Goal: Task Accomplishment & Management: Complete application form

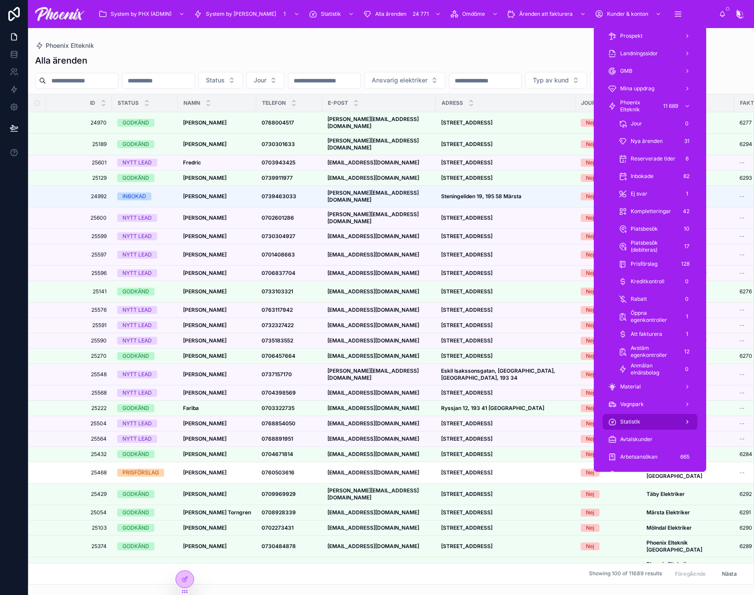
click at [649, 426] on div "Statistik" at bounding box center [650, 422] width 84 height 14
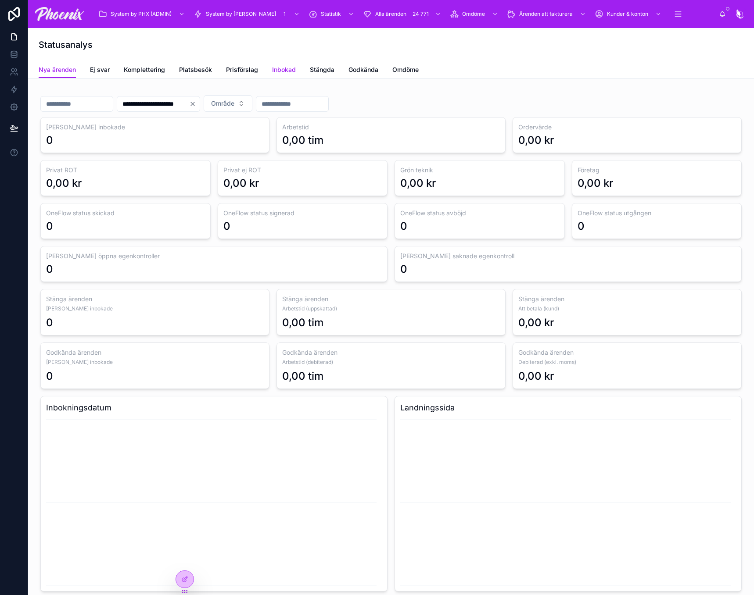
drag, startPoint x: 273, startPoint y: 73, endPoint x: 281, endPoint y: 69, distance: 9.2
click at [273, 73] on span "Inbokad" at bounding box center [284, 69] width 24 height 9
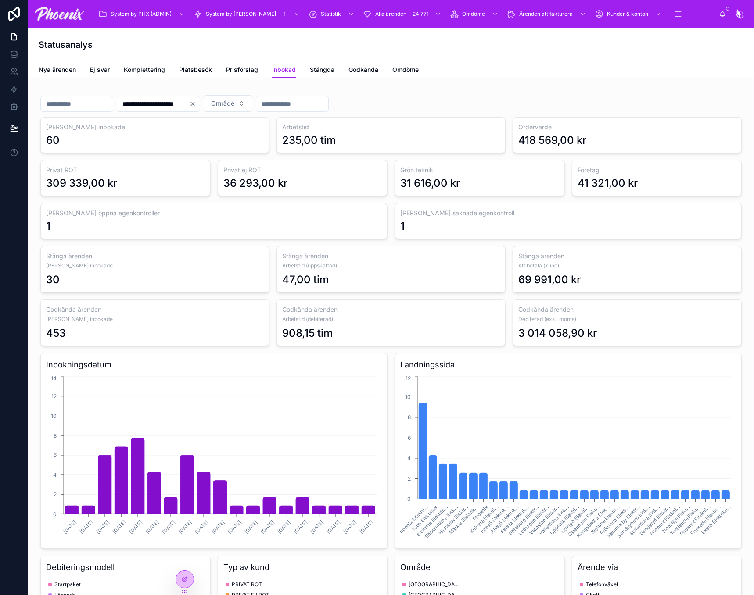
click at [281, 69] on span "Inbokad" at bounding box center [284, 69] width 24 height 9
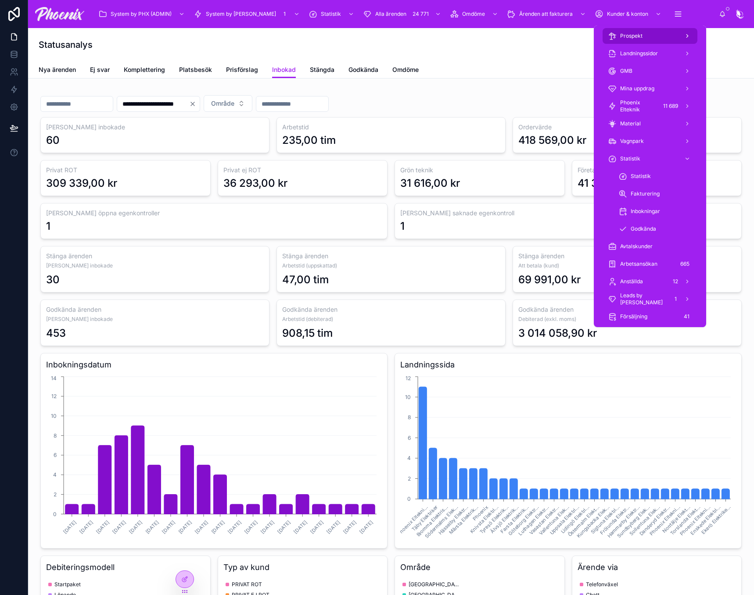
click at [637, 35] on span "Prospekt" at bounding box center [631, 35] width 22 height 7
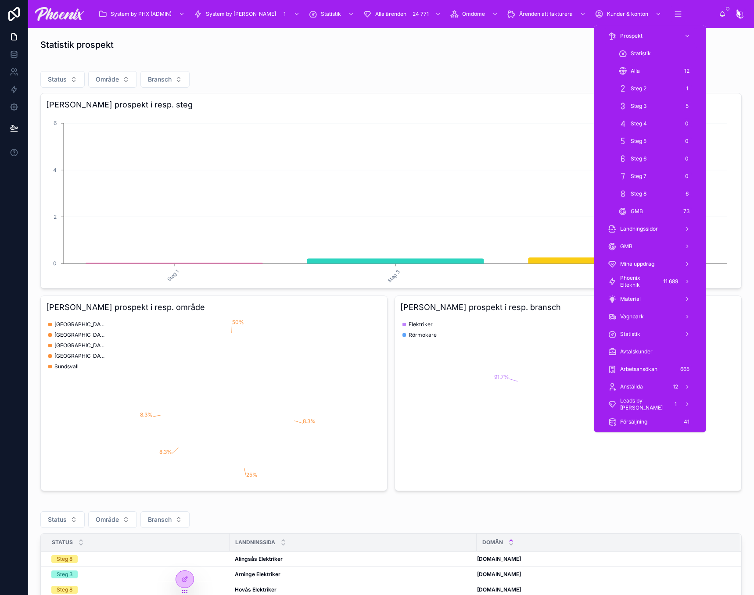
click at [634, 52] on span "Statistik" at bounding box center [641, 53] width 20 height 7
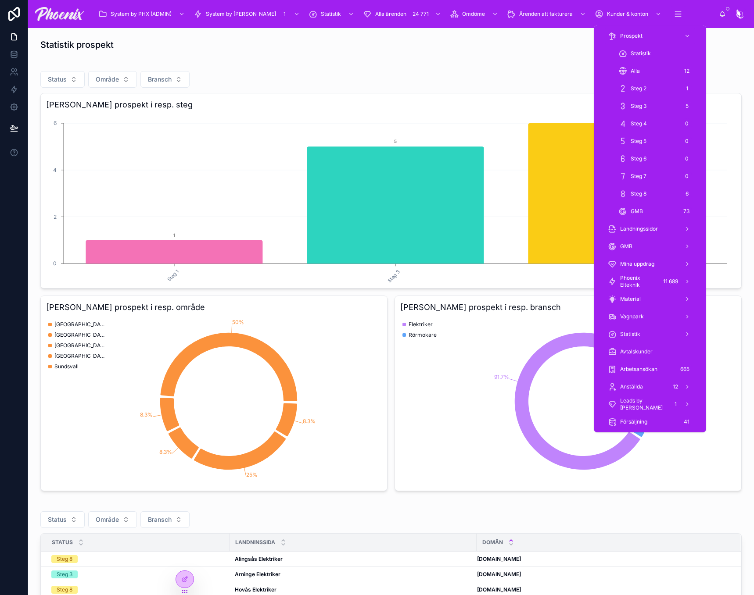
click at [628, 55] on div "Statistik" at bounding box center [655, 54] width 74 height 14
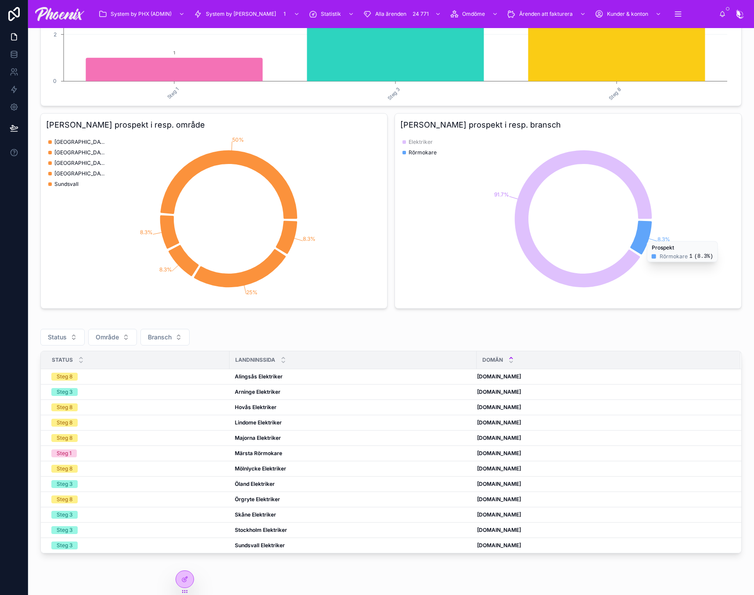
scroll to position [177, 0]
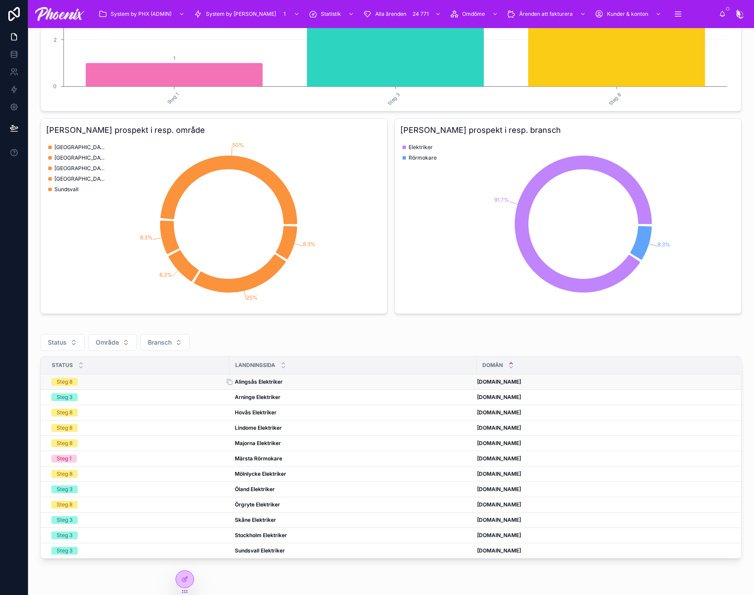
click at [268, 382] on strong "Alingsås Elektriker" at bounding box center [259, 382] width 48 height 7
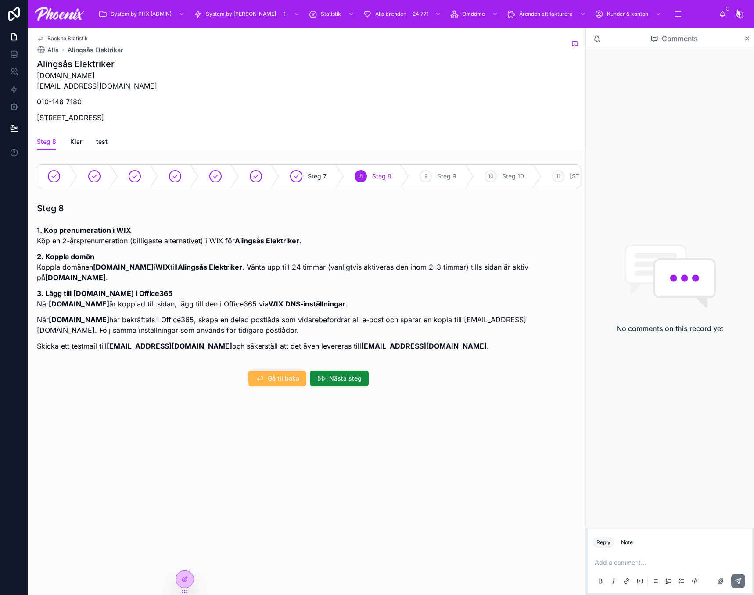
click at [276, 383] on span "Gå tillbaka" at bounding box center [284, 378] width 32 height 9
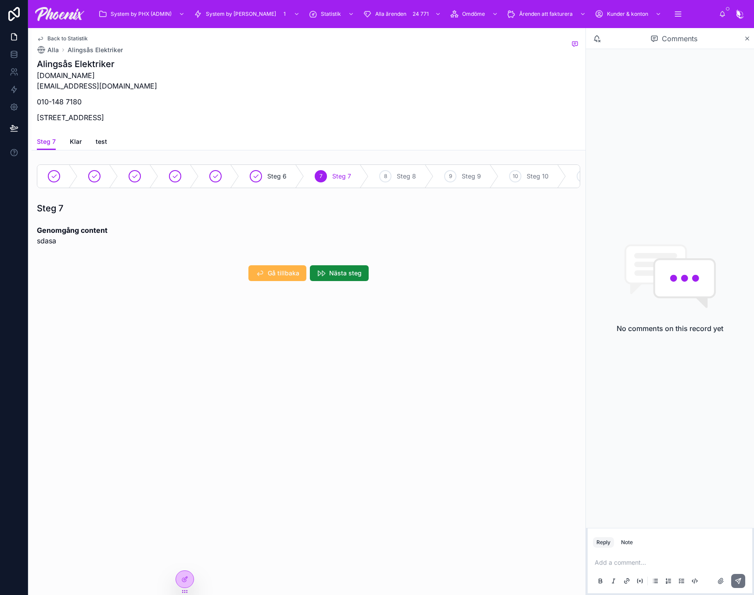
click at [284, 278] on span "Gå tillbaka" at bounding box center [284, 273] width 32 height 9
click at [285, 278] on span "Gå tillbaka" at bounding box center [284, 273] width 32 height 9
click at [280, 278] on span "Gå tillbaka" at bounding box center [284, 273] width 32 height 9
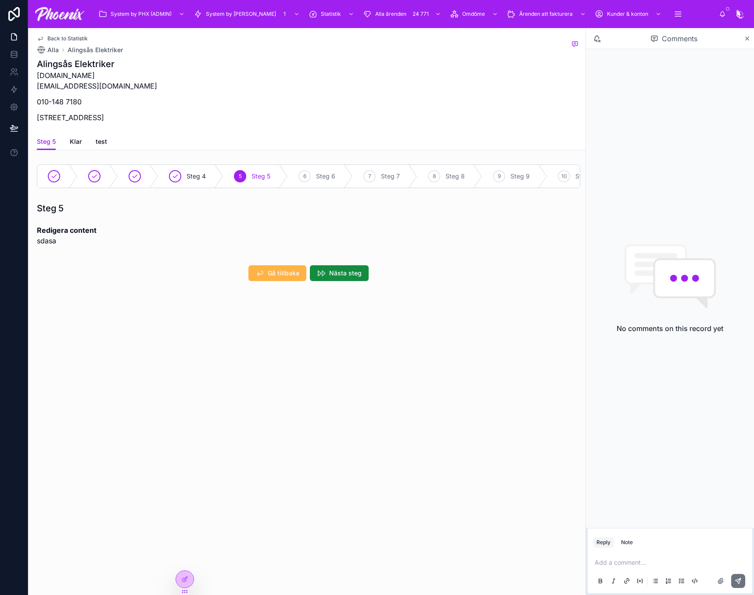
click at [279, 278] on span "Gå tillbaka" at bounding box center [284, 273] width 32 height 9
click at [194, 579] on div at bounding box center [185, 580] width 18 height 18
click at [392, 378] on div "Back to Statistik Alla Alingsås Elektriker Alingsås Elektriker [DOMAIN_NAME] [E…" at bounding box center [306, 311] width 557 height 567
click at [268, 281] on button "Gå tillbaka" at bounding box center [277, 273] width 58 height 16
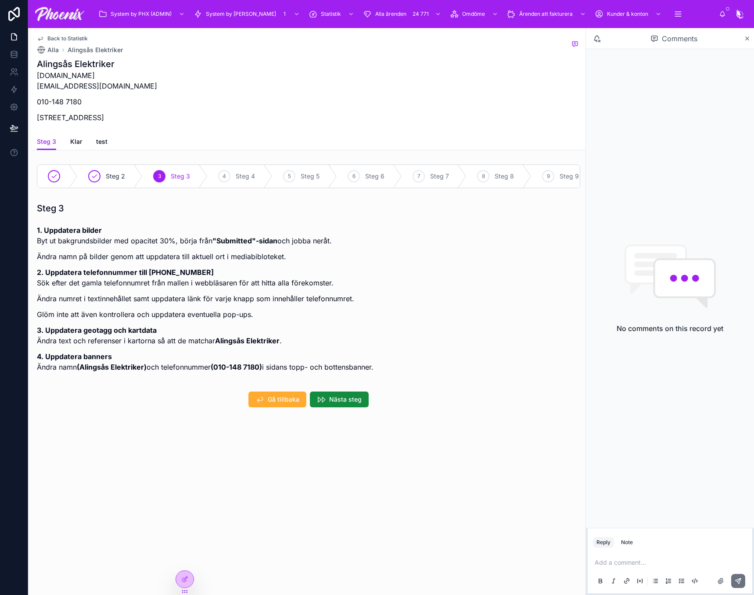
drag, startPoint x: 276, startPoint y: 407, endPoint x: 286, endPoint y: 367, distance: 40.8
click at [286, 367] on div "Steg 2 3 Steg 3 [GEOGRAPHIC_DATA]. Uppdatera bilder Byt ut bakgrundsbilder med …" at bounding box center [309, 286] width 554 height 250
drag, startPoint x: 205, startPoint y: 278, endPoint x: 146, endPoint y: 282, distance: 59.8
click at [146, 282] on p "2. Uppdatera telefonnummer till [PHONE_NUMBER] Sök efter det gamla telefonnumre…" at bounding box center [205, 277] width 337 height 21
copy strong "010-148 7180"
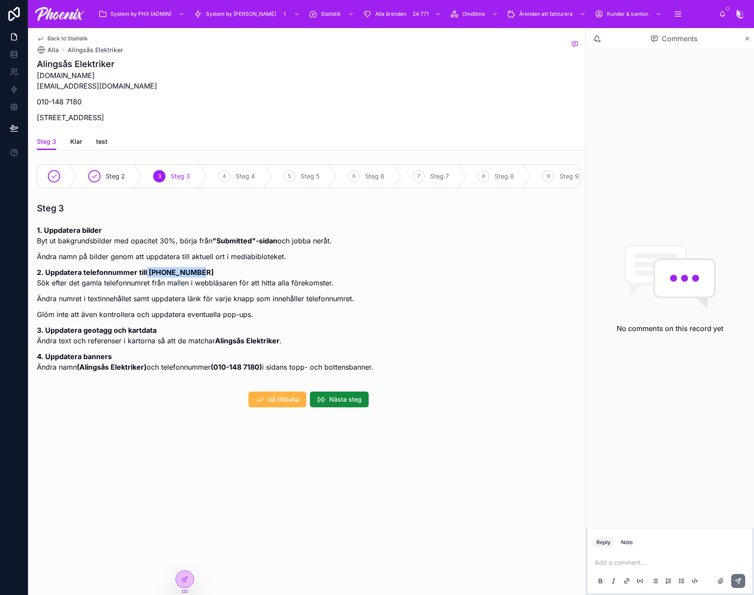
click at [259, 404] on icon at bounding box center [259, 399] width 9 height 9
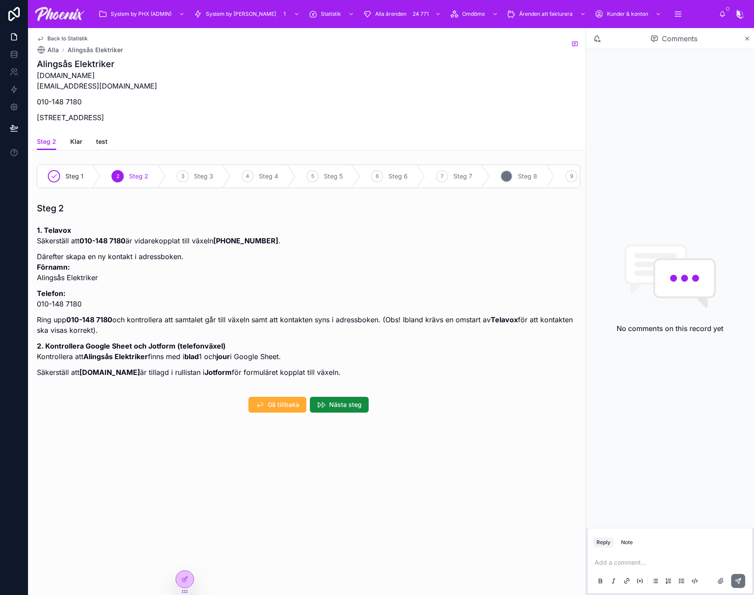
click at [507, 176] on div "8" at bounding box center [506, 176] width 12 height 12
click at [330, 409] on span "Nästa steg" at bounding box center [345, 405] width 32 height 9
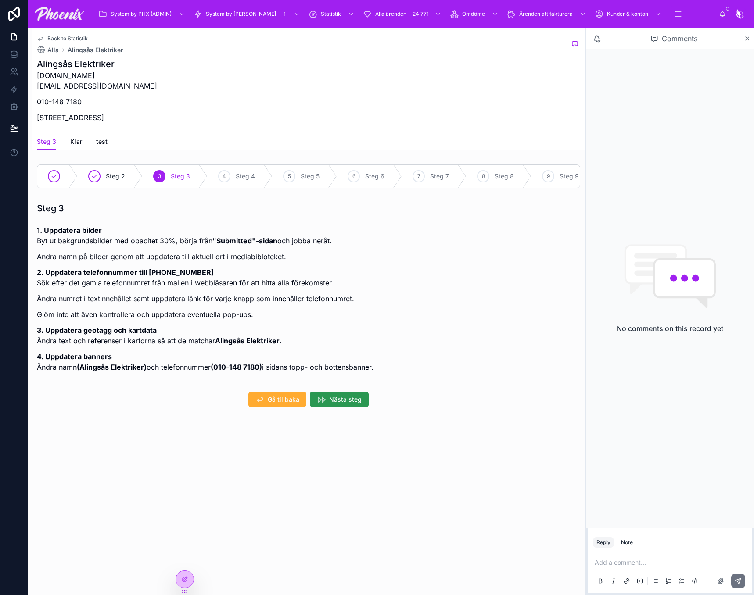
click at [348, 408] on button "Nästa steg" at bounding box center [339, 400] width 59 height 16
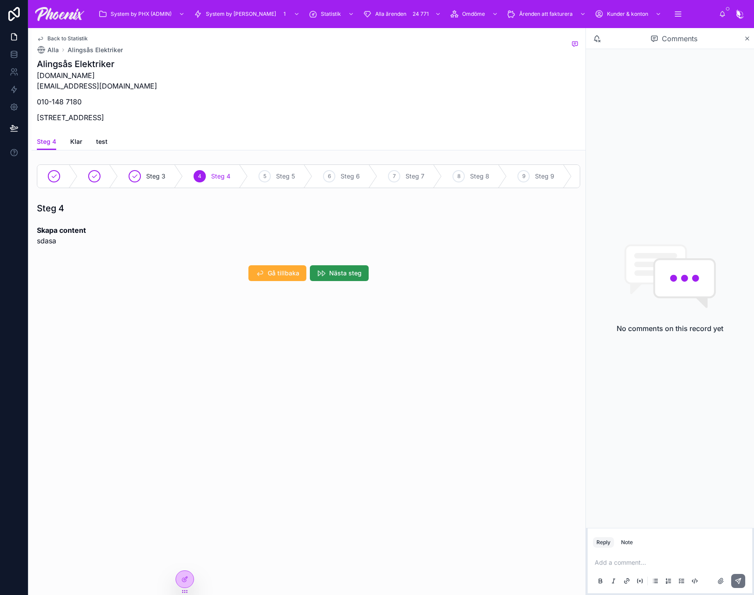
click at [345, 281] on button "Nästa steg" at bounding box center [339, 273] width 59 height 16
click at [356, 278] on span "Nästa steg" at bounding box center [345, 273] width 32 height 9
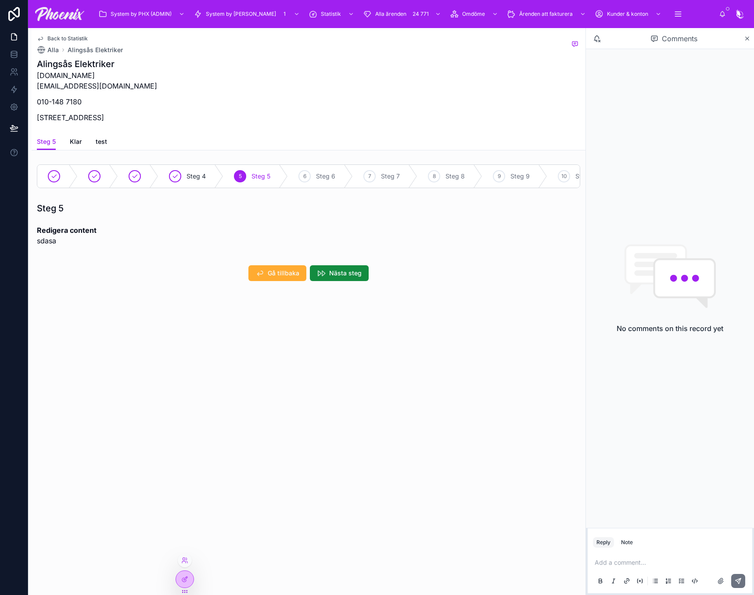
click at [191, 590] on div at bounding box center [185, 583] width 18 height 25
click at [186, 580] on icon at bounding box center [184, 579] width 7 height 7
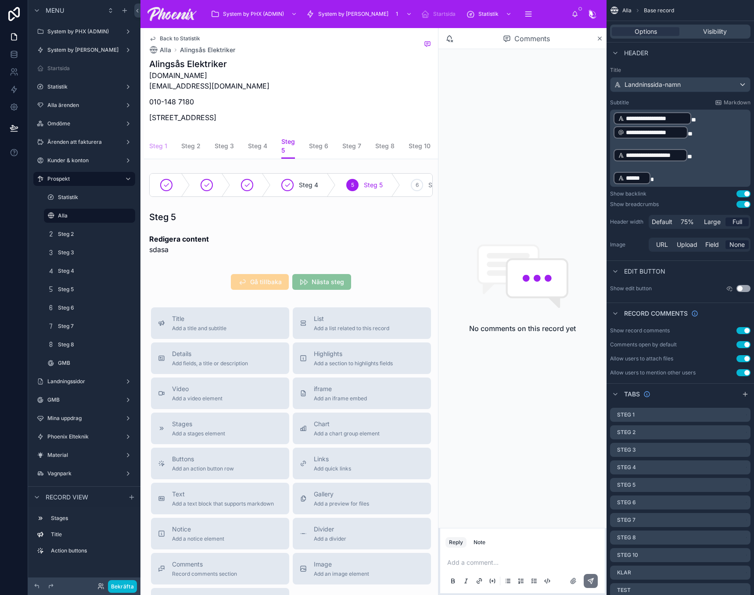
click at [158, 146] on span "Steg 1" at bounding box center [158, 146] width 18 height 9
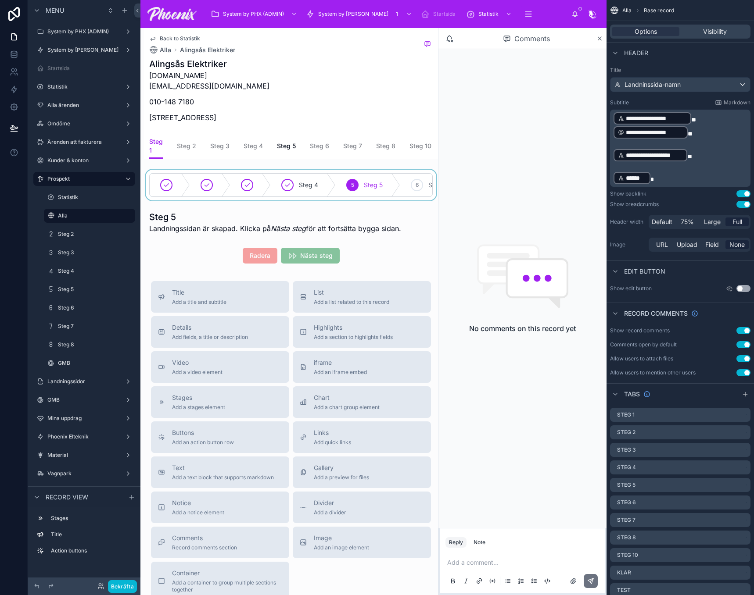
click at [172, 181] on div at bounding box center [291, 185] width 294 height 31
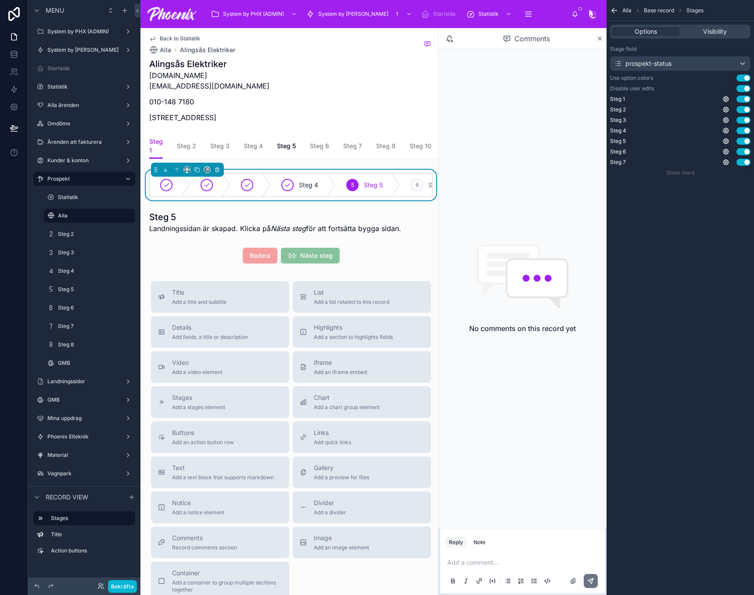
click at [741, 90] on button "Use setting" at bounding box center [743, 88] width 14 height 7
click at [183, 142] on span "Steg 2" at bounding box center [186, 146] width 19 height 9
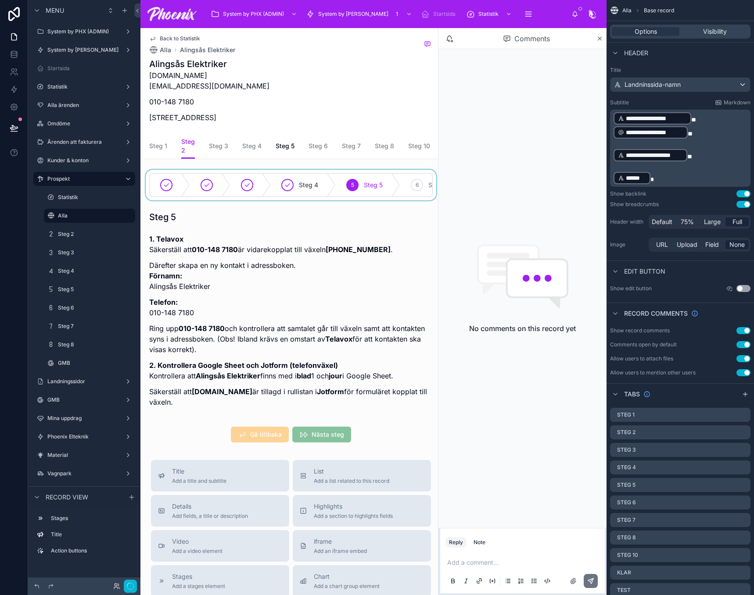
click at [198, 178] on div at bounding box center [291, 185] width 294 height 31
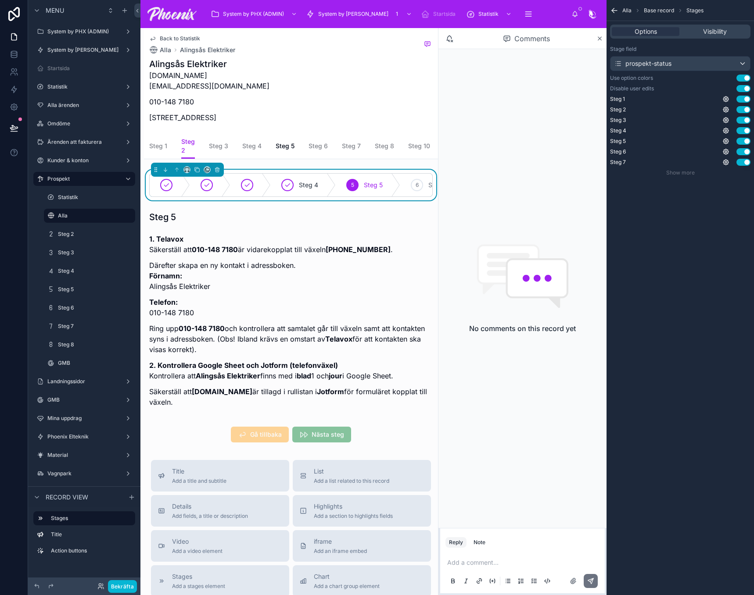
click at [739, 86] on button "Use setting" at bounding box center [743, 88] width 14 height 7
click at [209, 143] on span "Steg 3" at bounding box center [218, 146] width 19 height 9
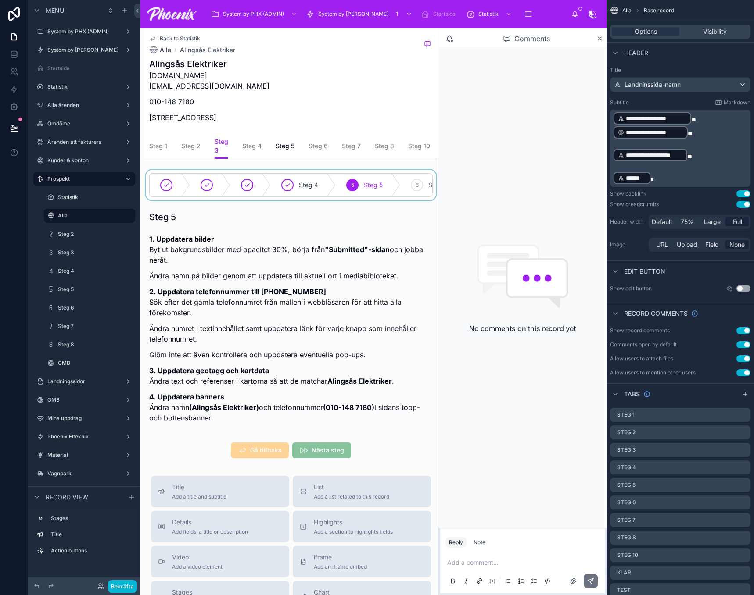
click at [232, 178] on div at bounding box center [291, 185] width 294 height 31
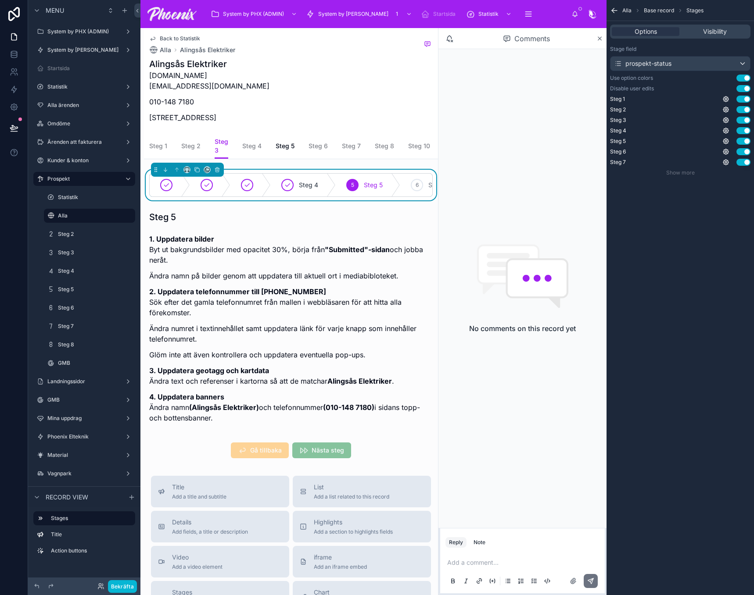
drag, startPoint x: 747, startPoint y: 90, endPoint x: 540, endPoint y: 135, distance: 212.0
click at [747, 90] on button "Use setting" at bounding box center [743, 88] width 14 height 7
click at [259, 144] on span "Steg 4" at bounding box center [251, 146] width 19 height 9
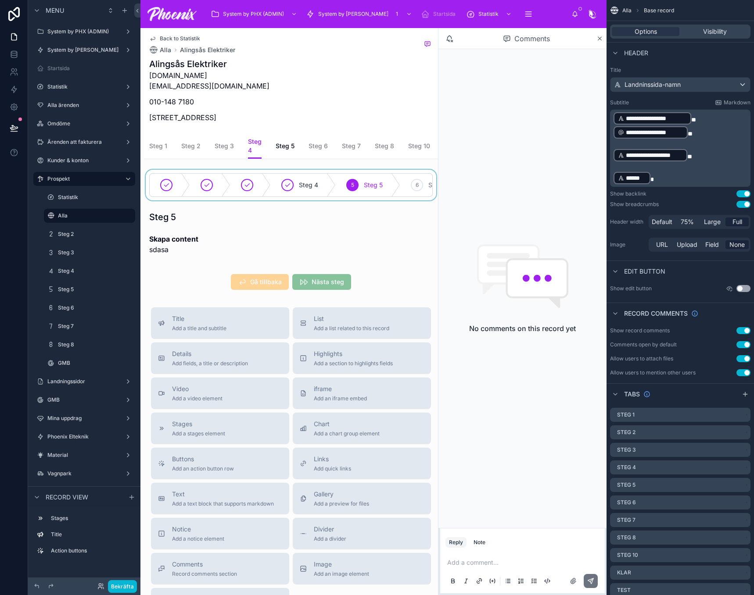
click at [268, 188] on div at bounding box center [291, 185] width 294 height 31
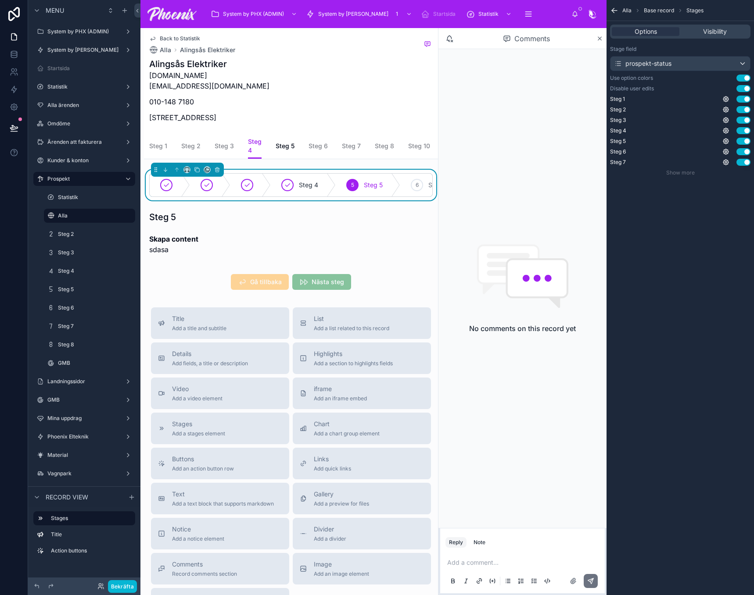
drag, startPoint x: 745, startPoint y: 88, endPoint x: 753, endPoint y: 131, distance: 43.3
click at [745, 88] on button "Use setting" at bounding box center [743, 88] width 14 height 7
click at [280, 150] on span "Steg 5" at bounding box center [285, 146] width 19 height 9
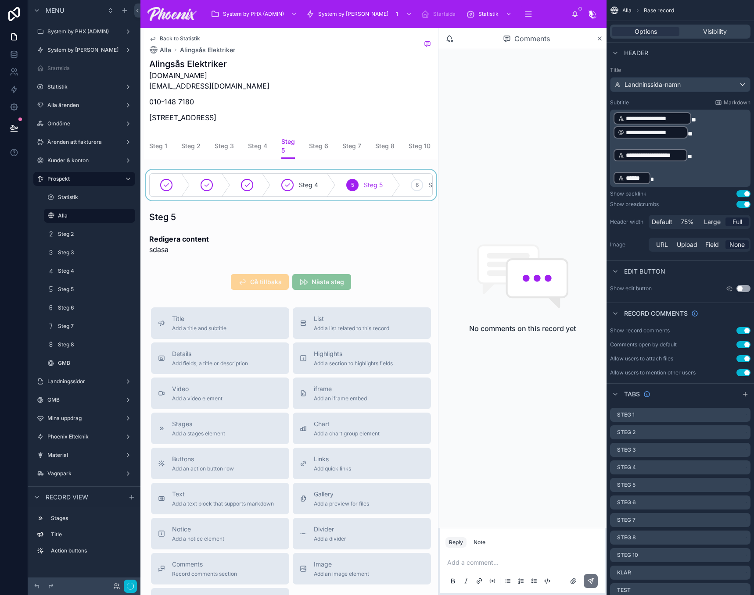
click at [331, 194] on div at bounding box center [291, 185] width 294 height 31
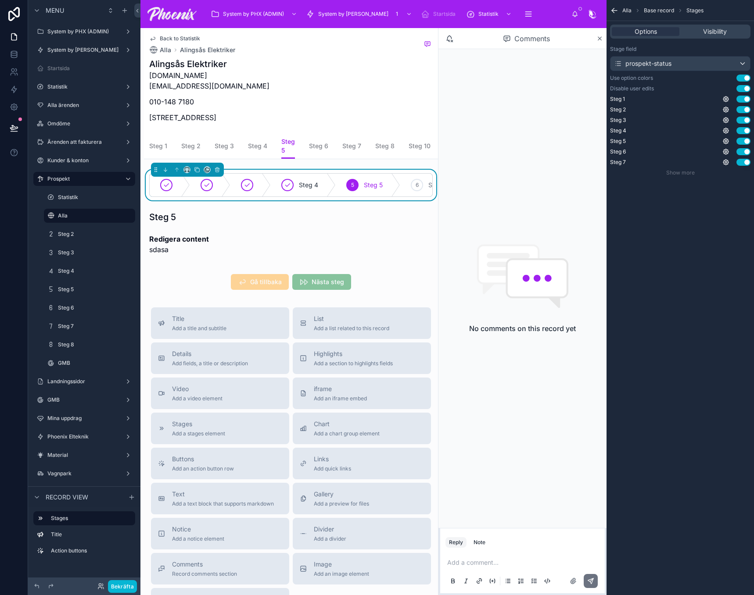
click at [747, 90] on button "Use setting" at bounding box center [743, 88] width 14 height 7
click at [323, 144] on span "Steg 6" at bounding box center [318, 146] width 19 height 9
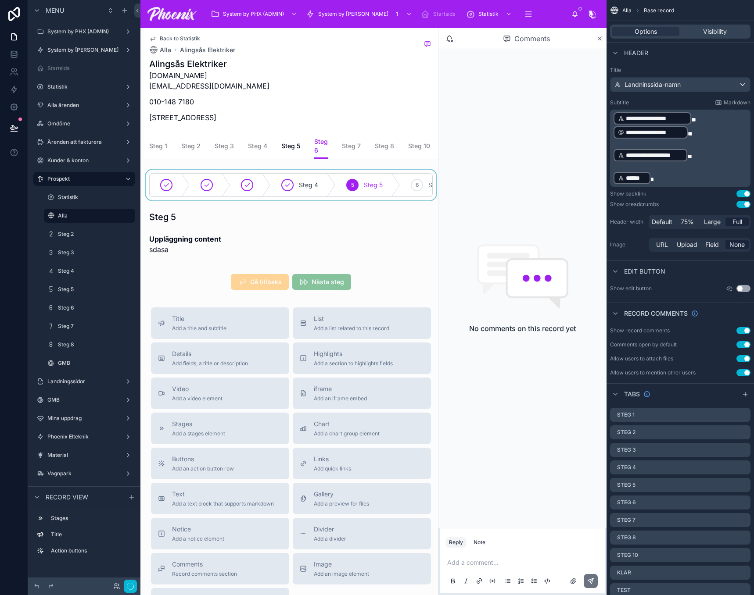
click at [308, 195] on div at bounding box center [291, 185] width 294 height 31
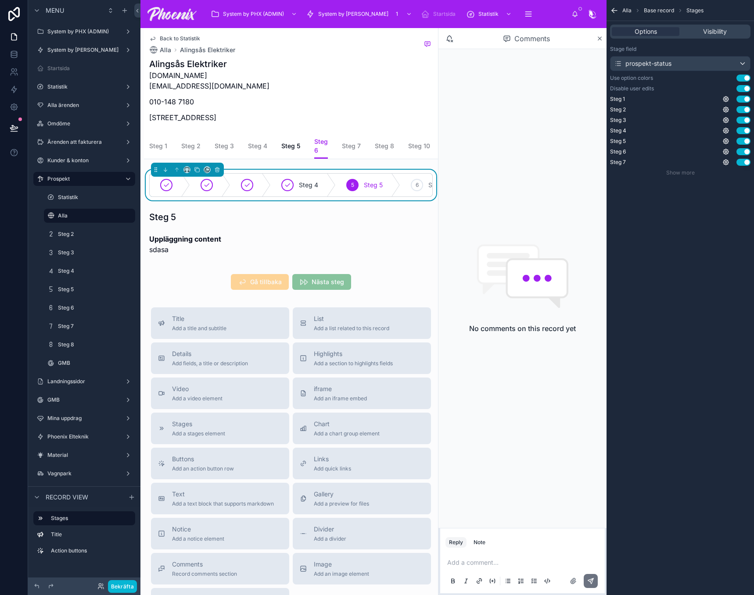
click at [745, 88] on button "Use setting" at bounding box center [743, 88] width 14 height 7
click at [348, 147] on span "Steg 7" at bounding box center [351, 146] width 19 height 9
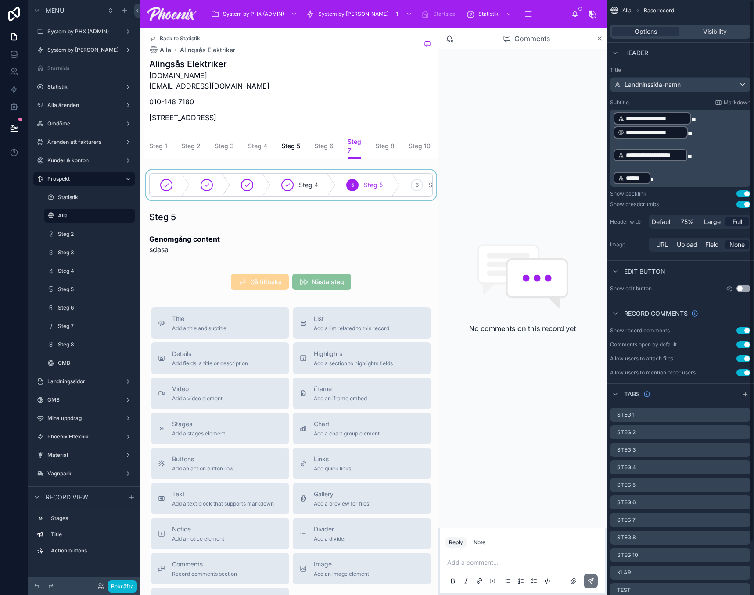
click at [337, 185] on div at bounding box center [291, 185] width 294 height 31
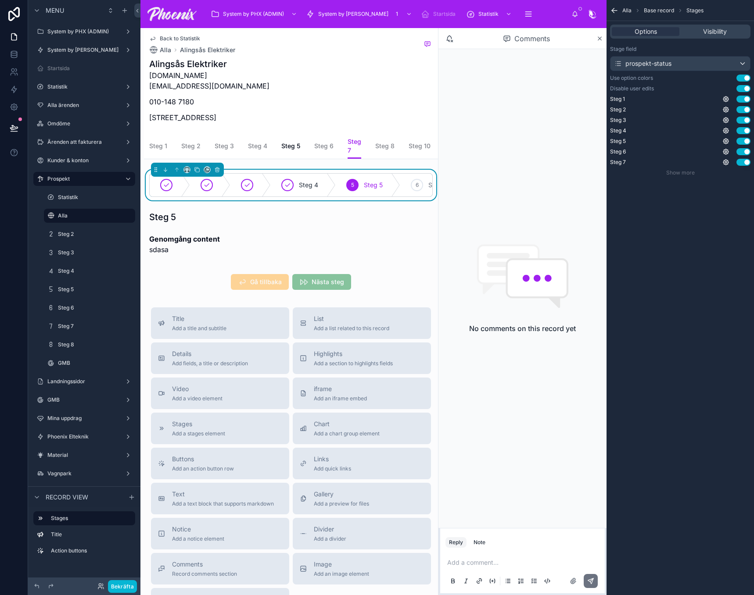
click at [744, 87] on button "Use setting" at bounding box center [743, 88] width 14 height 7
drag, startPoint x: 370, startPoint y: 156, endPoint x: 408, endPoint y: 157, distance: 37.7
click at [408, 157] on div "Steg [GEOGRAPHIC_DATA] 10 Klar test" at bounding box center [290, 145] width 283 height 25
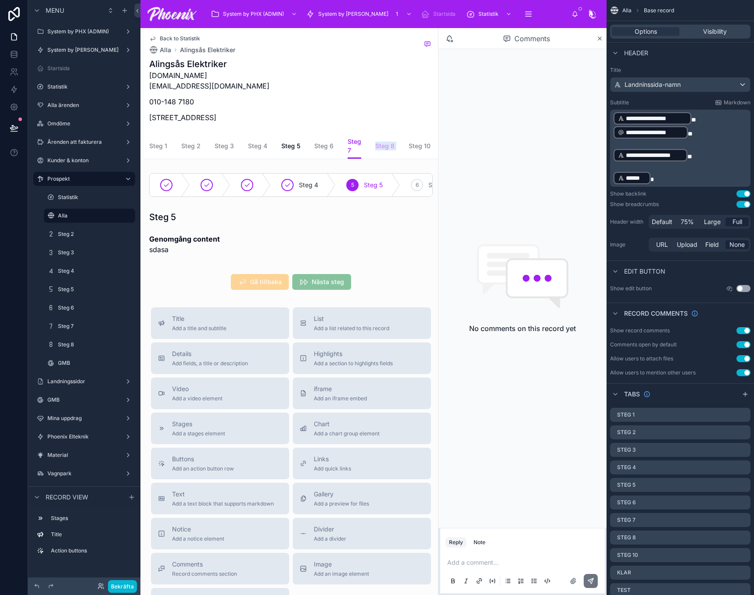
click at [390, 149] on span "Steg 8" at bounding box center [384, 146] width 19 height 9
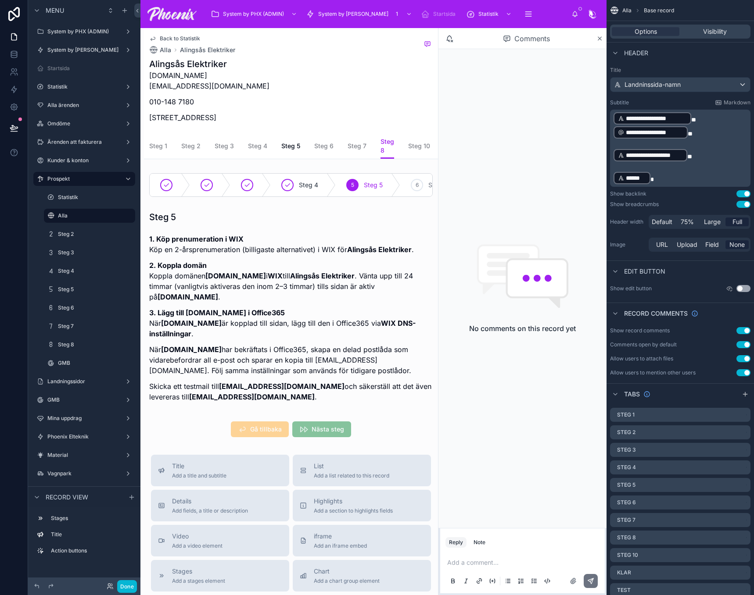
click at [356, 173] on div "Back to Statistik Alla Alingsås Elektriker Alingsås Elektriker [DOMAIN_NAME] [E…" at bounding box center [291, 436] width 294 height 817
click at [353, 185] on div at bounding box center [291, 185] width 294 height 31
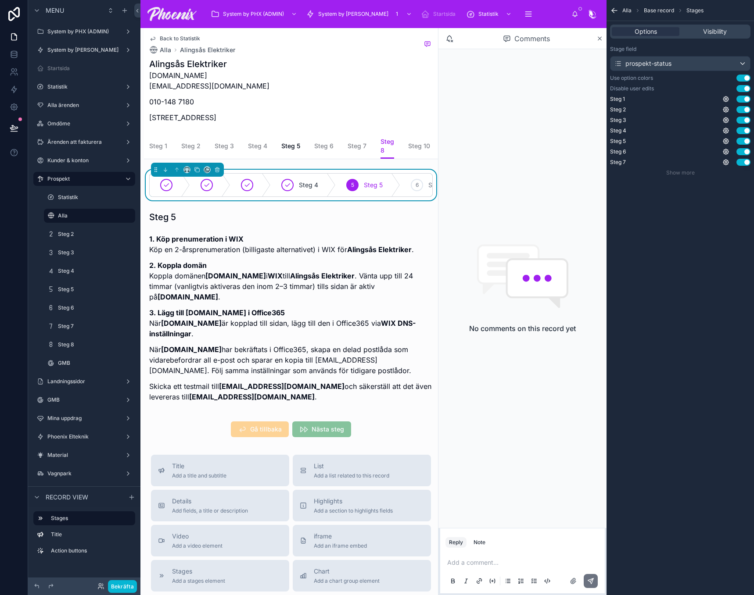
click at [744, 93] on div "Stage field prospekt-status Use option colors Use setting Disable user edits Us…" at bounding box center [679, 111] width 147 height 138
click at [745, 88] on button "Use setting" at bounding box center [743, 88] width 14 height 7
click at [596, 38] on icon at bounding box center [599, 38] width 7 height 7
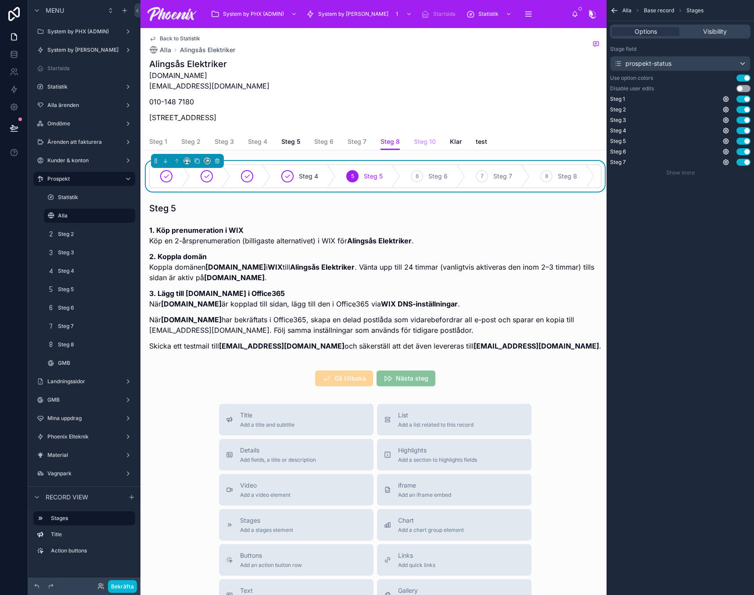
click at [420, 145] on span "Steg 10" at bounding box center [425, 141] width 22 height 9
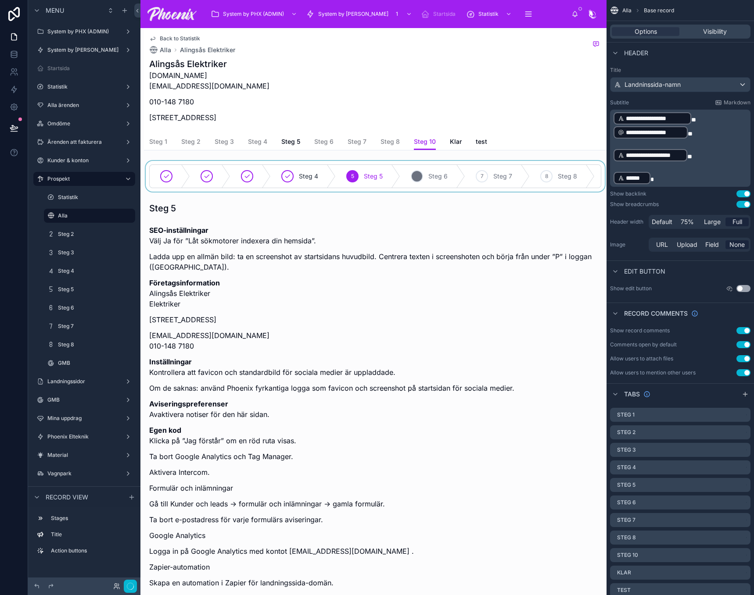
click at [431, 175] on div at bounding box center [375, 176] width 463 height 31
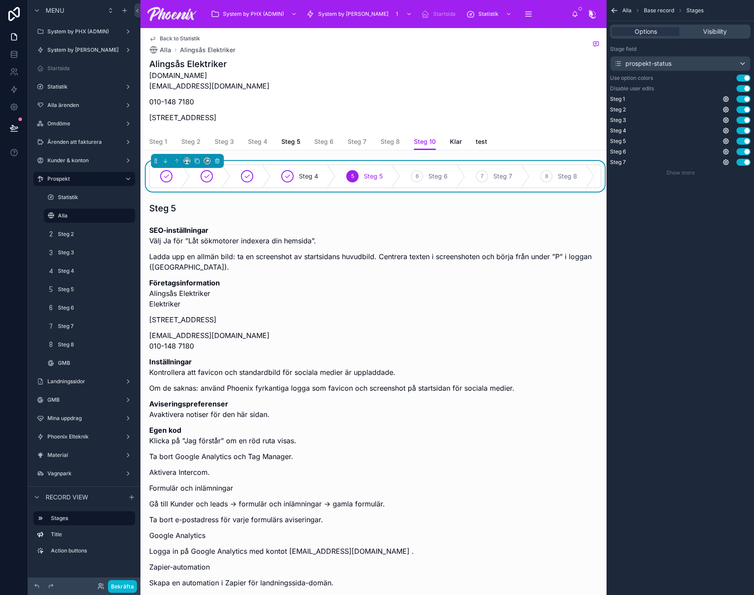
click at [742, 90] on button "Use setting" at bounding box center [743, 88] width 14 height 7
click at [119, 588] on button "Bekräfta" at bounding box center [122, 587] width 29 height 13
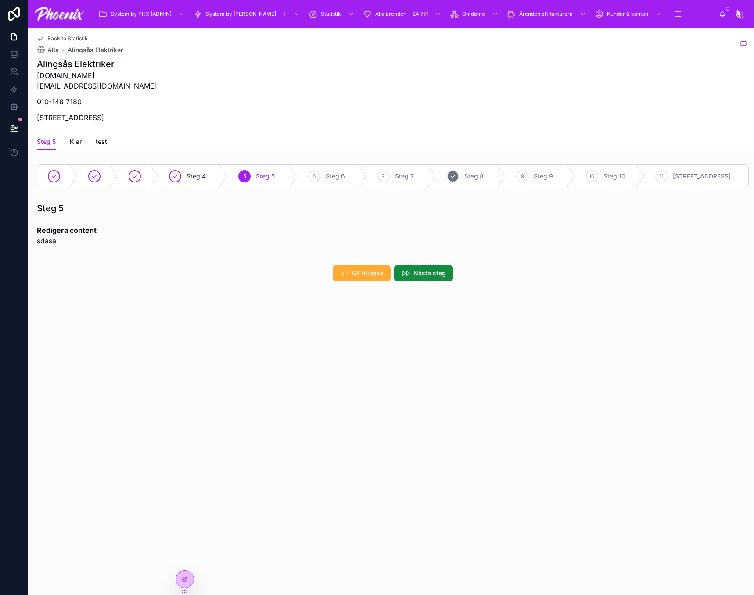
click at [484, 179] on span "Steg 8" at bounding box center [473, 176] width 19 height 9
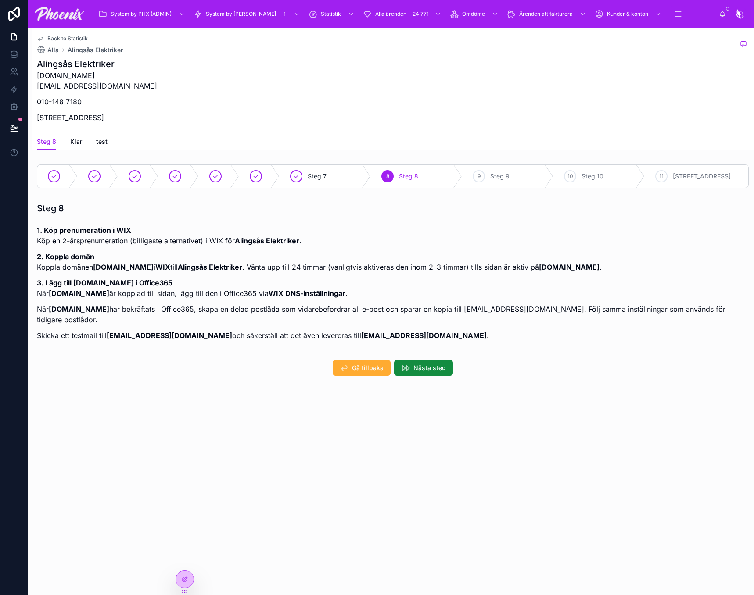
click at [124, 270] on strong "[DOMAIN_NAME]" at bounding box center [123, 267] width 61 height 9
drag, startPoint x: 124, startPoint y: 270, endPoint x: 159, endPoint y: 270, distance: 35.1
click at [154, 270] on strong "[DOMAIN_NAME]" at bounding box center [123, 267] width 61 height 9
copy strong "[DOMAIN_NAME]"
click at [65, 36] on span "Back to Statistik" at bounding box center [67, 38] width 40 height 7
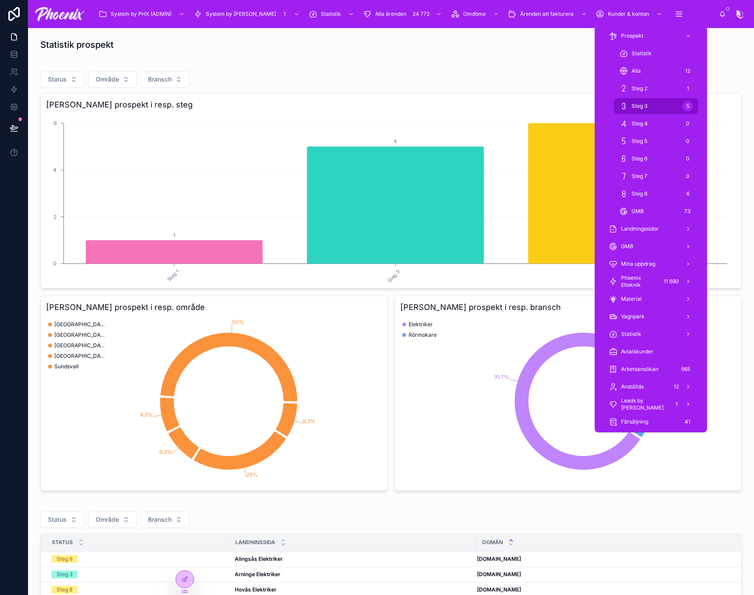
click at [650, 102] on div "Steg 3 5" at bounding box center [656, 106] width 74 height 14
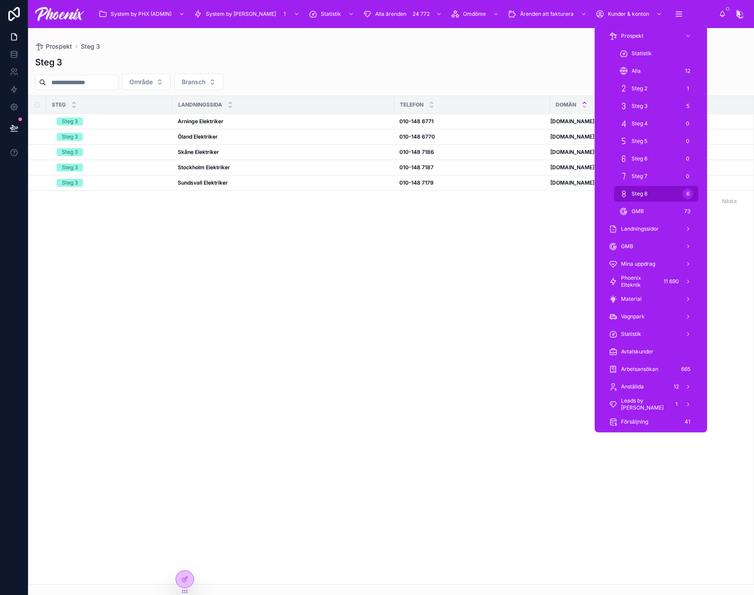
click at [651, 193] on div "Steg 8 6" at bounding box center [656, 194] width 74 height 14
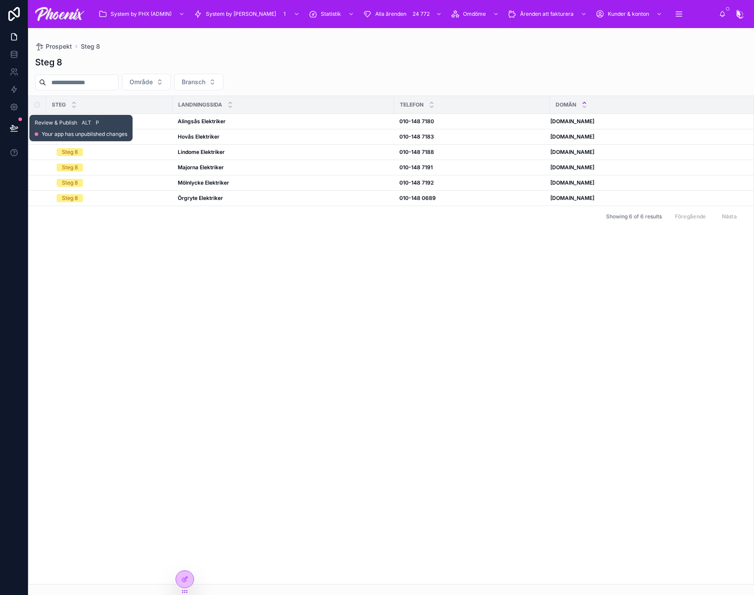
click at [20, 127] on button at bounding box center [13, 128] width 19 height 25
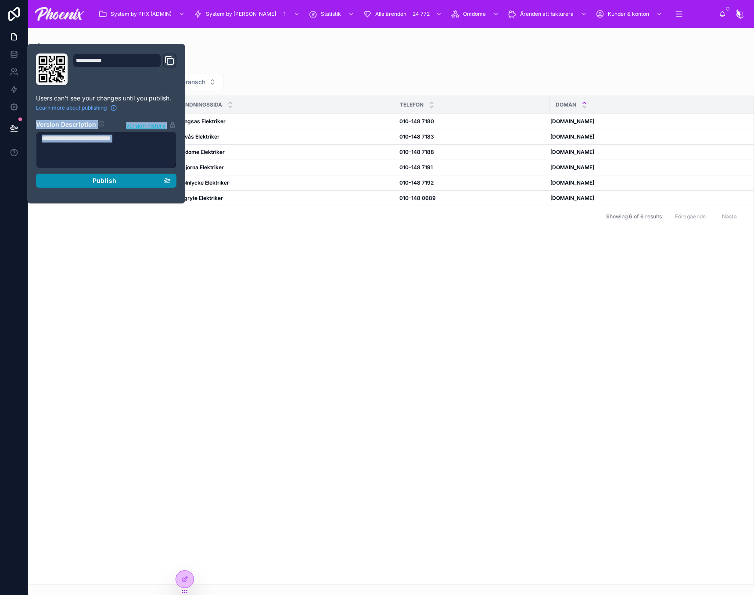
drag, startPoint x: 76, startPoint y: 169, endPoint x: 76, endPoint y: 177, distance: 8.3
click at [76, 173] on section "Version Description Version history Publish" at bounding box center [106, 151] width 140 height 73
click at [76, 177] on div "Publish" at bounding box center [106, 181] width 129 height 8
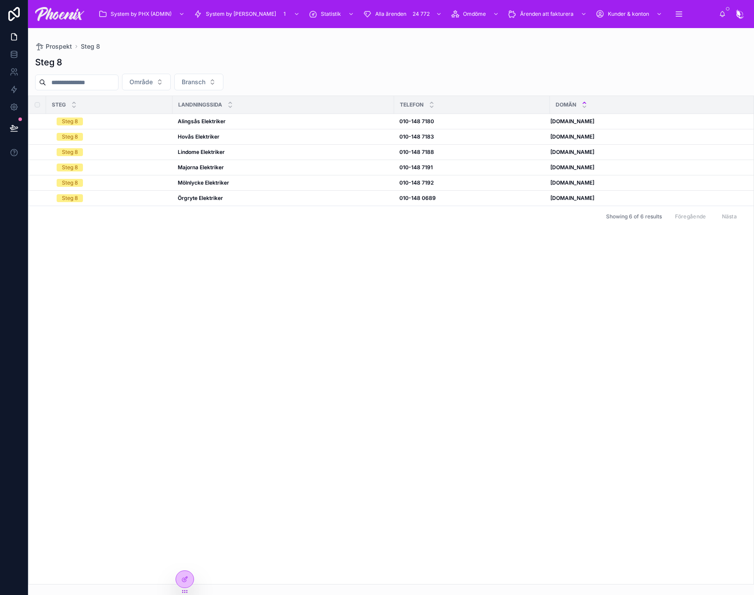
drag, startPoint x: 173, startPoint y: 299, endPoint x: 359, endPoint y: 305, distance: 186.2
click at [174, 300] on div "steg landningssida Telefon domän Steg 8 Alingsås Elektriker Alingsås Elektriker…" at bounding box center [391, 340] width 725 height 488
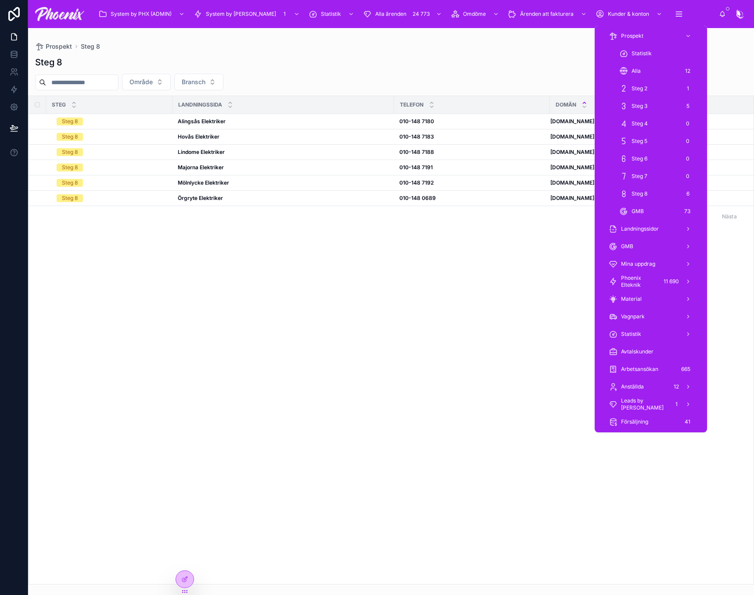
click at [632, 195] on span "Steg 8" at bounding box center [639, 193] width 16 height 7
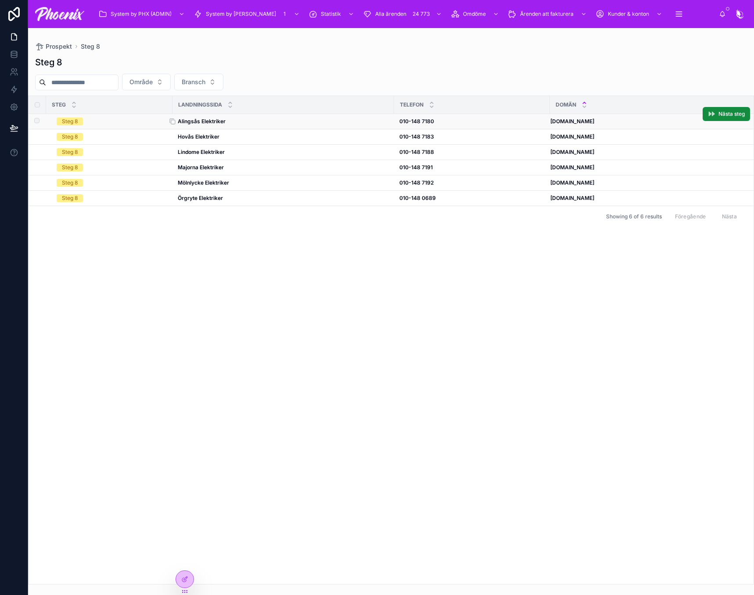
click at [216, 122] on strong "Alingsås Elektriker" at bounding box center [202, 121] width 48 height 7
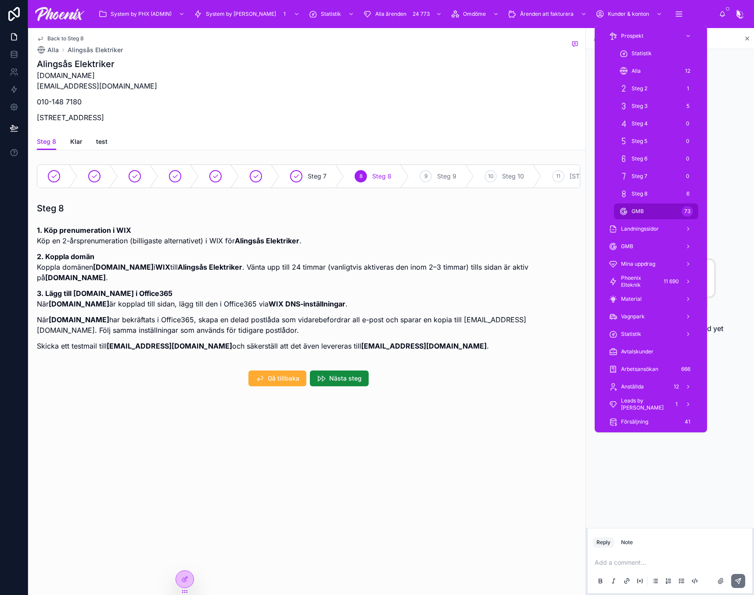
click at [643, 211] on span "GMB" at bounding box center [637, 211] width 12 height 7
